Goal: Ask a question

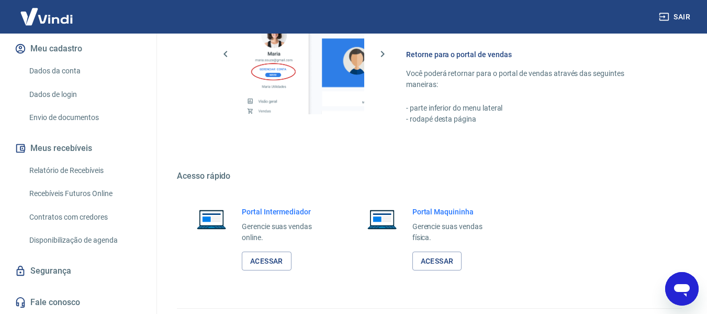
scroll to position [792, 0]
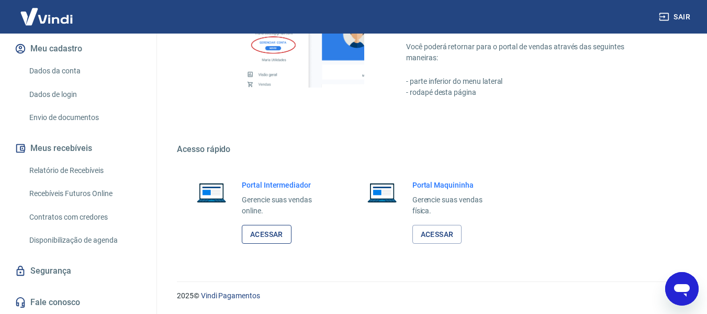
click at [265, 238] on link "Acessar" at bounding box center [267, 234] width 50 height 19
click at [683, 286] on icon "Abrir janela de mensagens" at bounding box center [682, 290] width 16 height 13
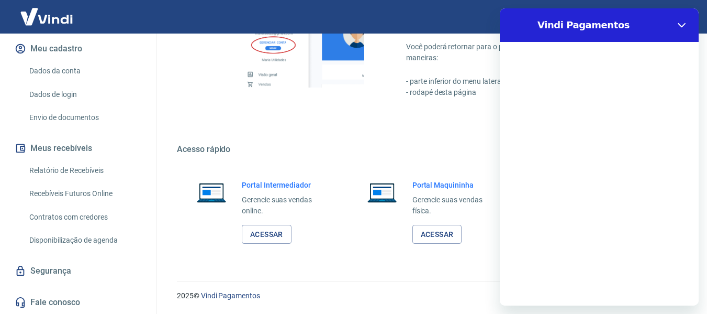
scroll to position [0, 0]
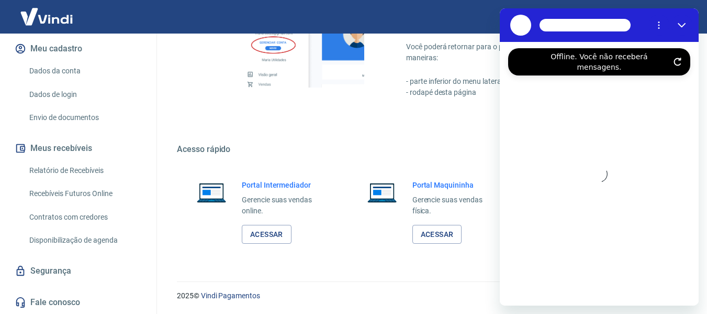
click at [677, 58] on icon "Atualizar conexão" at bounding box center [678, 62] width 8 height 8
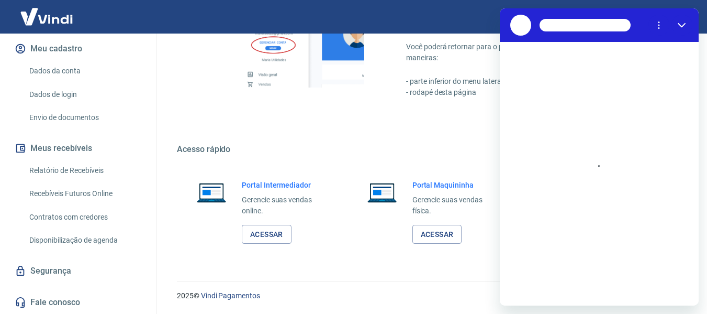
click at [478, 277] on div "2025 © Vindi Pagamentos" at bounding box center [429, 291] width 530 height 45
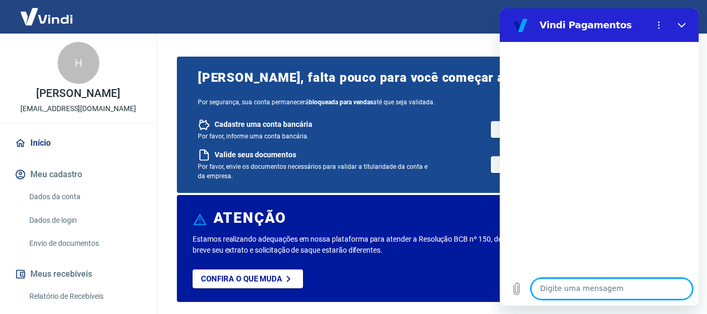
click at [584, 288] on textarea at bounding box center [611, 288] width 161 height 21
type textarea "Olá boa tarde"
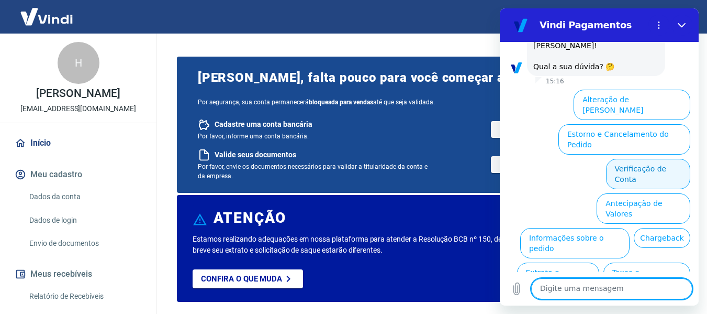
scroll to position [105, 0]
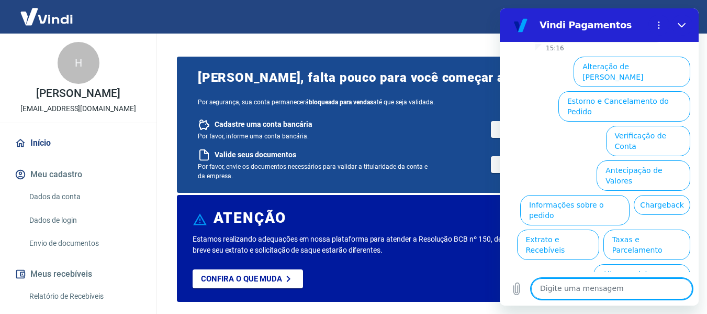
click at [583, 293] on textarea at bounding box center [611, 288] width 161 height 21
type textarea "falar com atendente"
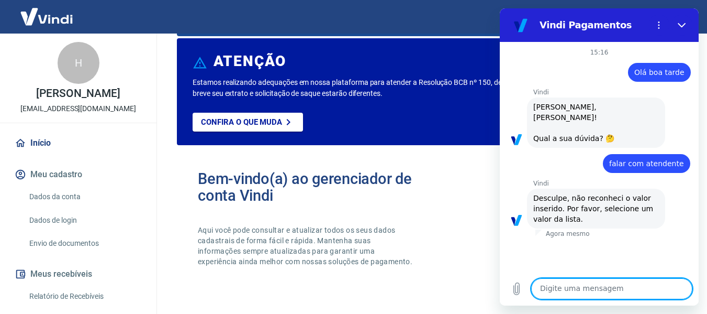
scroll to position [157, 0]
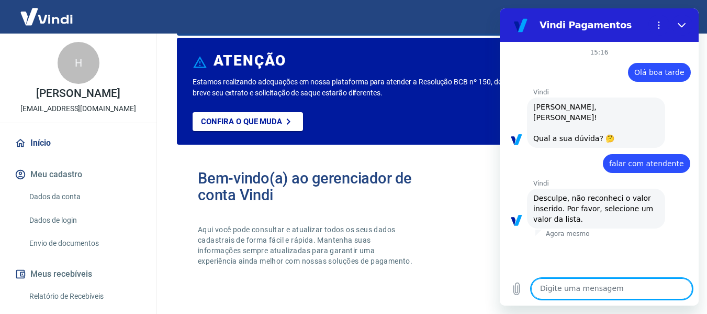
click at [600, 290] on textarea at bounding box center [611, 288] width 161 height 21
type textarea "taxas"
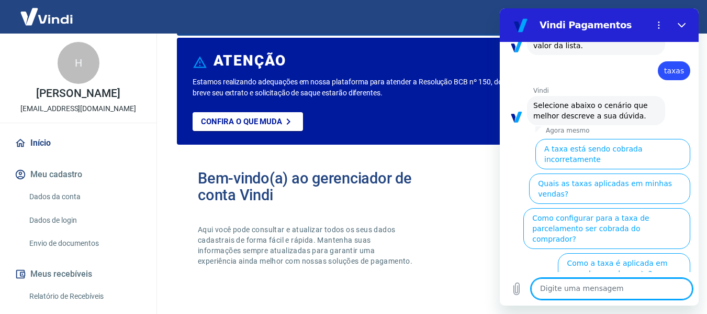
scroll to position [180, 0]
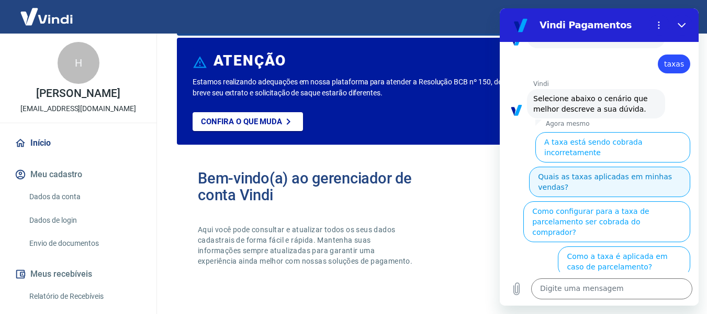
click at [602, 166] on button "Quais as taxas aplicadas em minhas vendas?" at bounding box center [609, 181] width 161 height 30
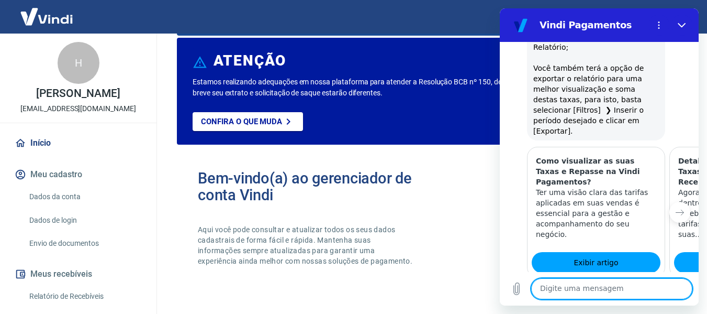
scroll to position [679, 0]
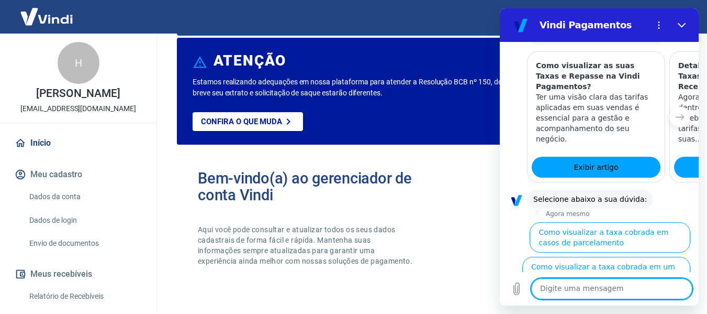
click at [599, 291] on textarea at bounding box center [611, 288] width 161 height 21
type textarea "falar com antedente"
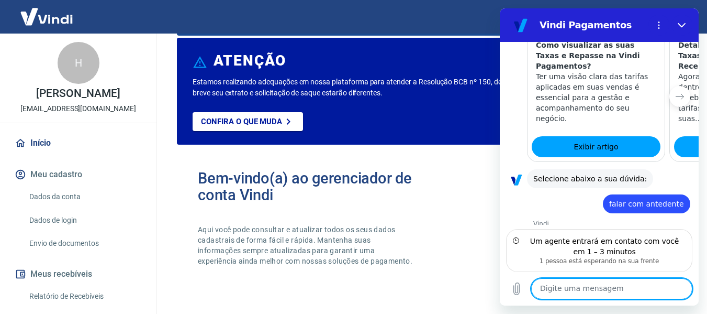
scroll to position [704, 0]
